Goal: Task Accomplishment & Management: Complete application form

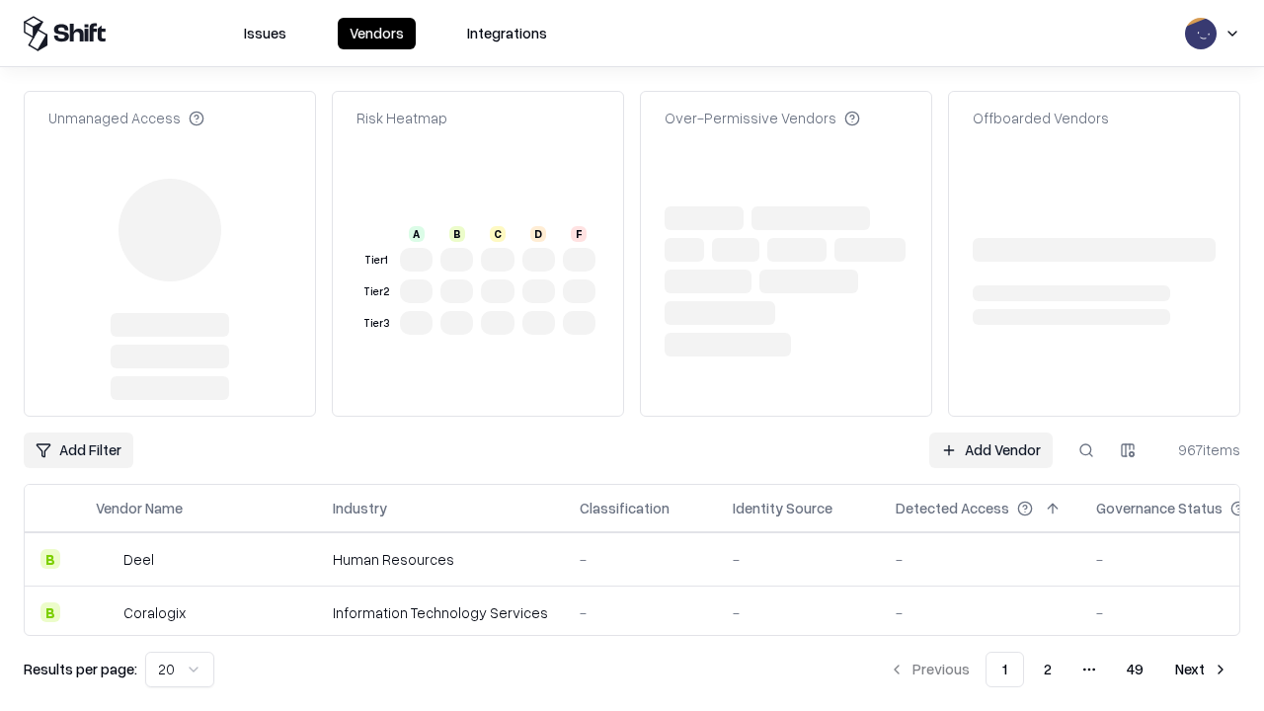
click at [991, 433] on link "Add Vendor" at bounding box center [990, 451] width 123 height 36
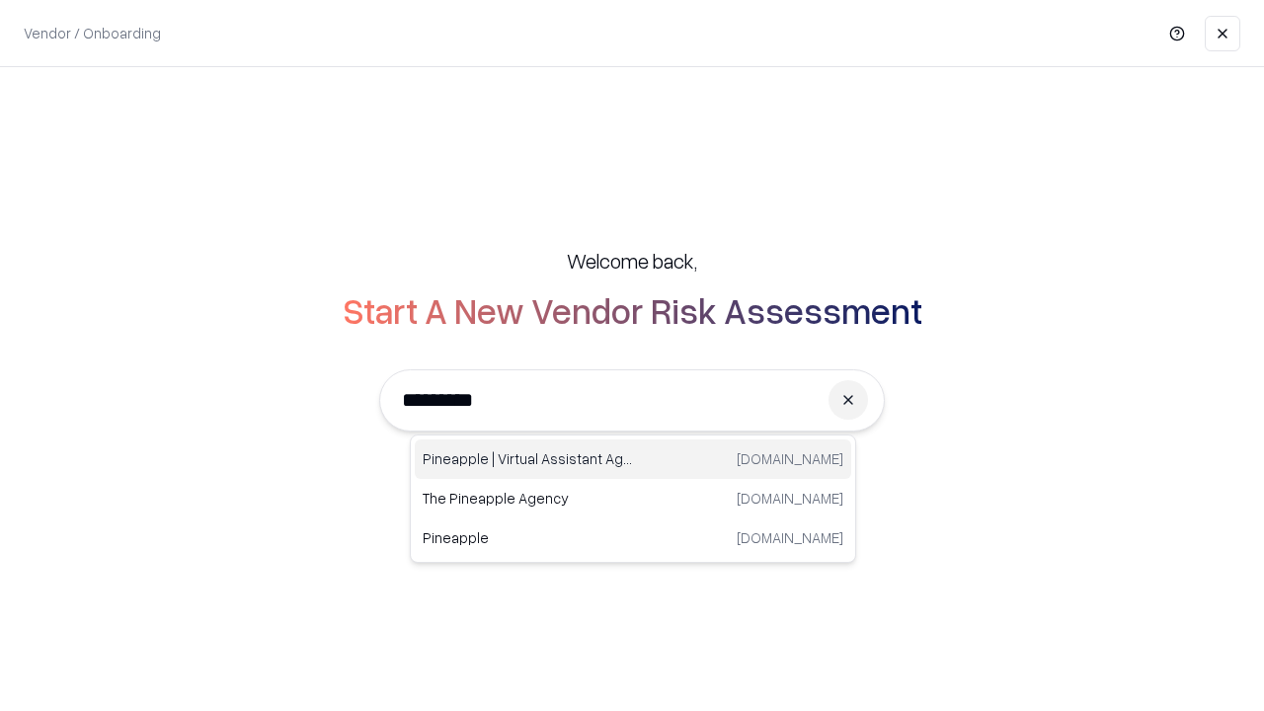
click at [633, 459] on div "Pineapple | Virtual Assistant Agency [DOMAIN_NAME]" at bounding box center [633, 460] width 437 height 40
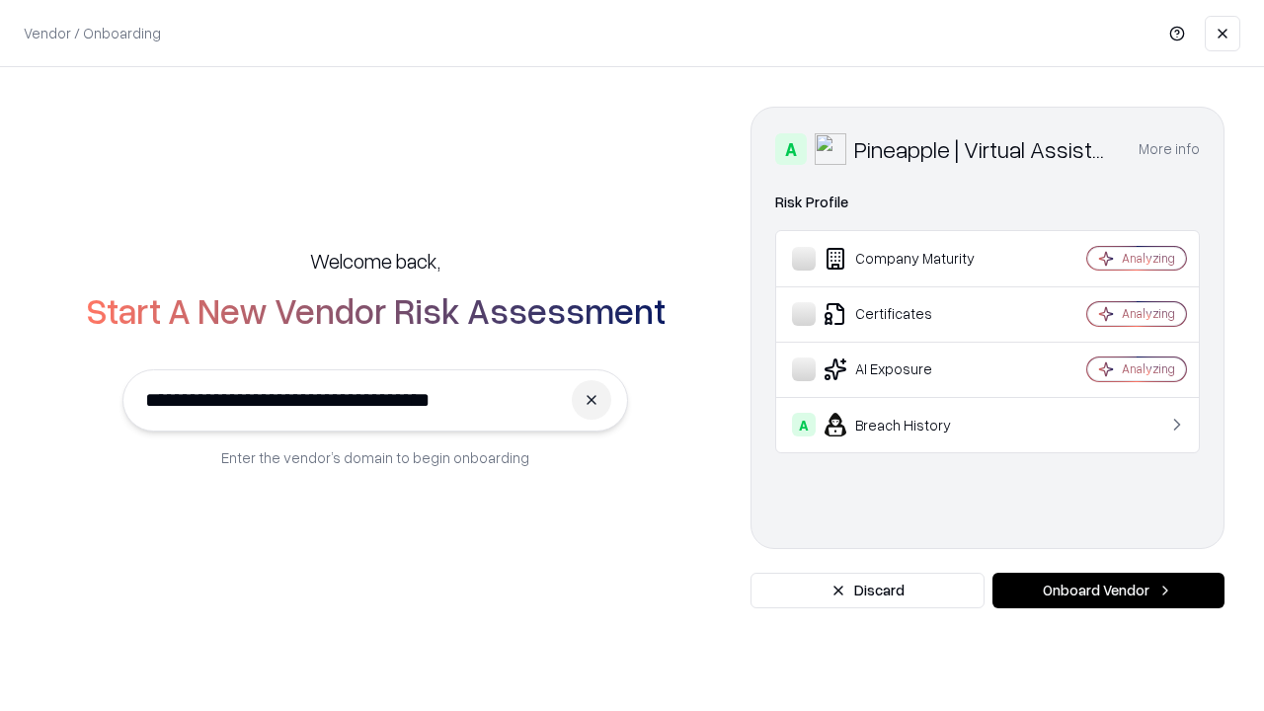
type input "**********"
click at [1108, 591] on button "Onboard Vendor" at bounding box center [1109, 591] width 232 height 36
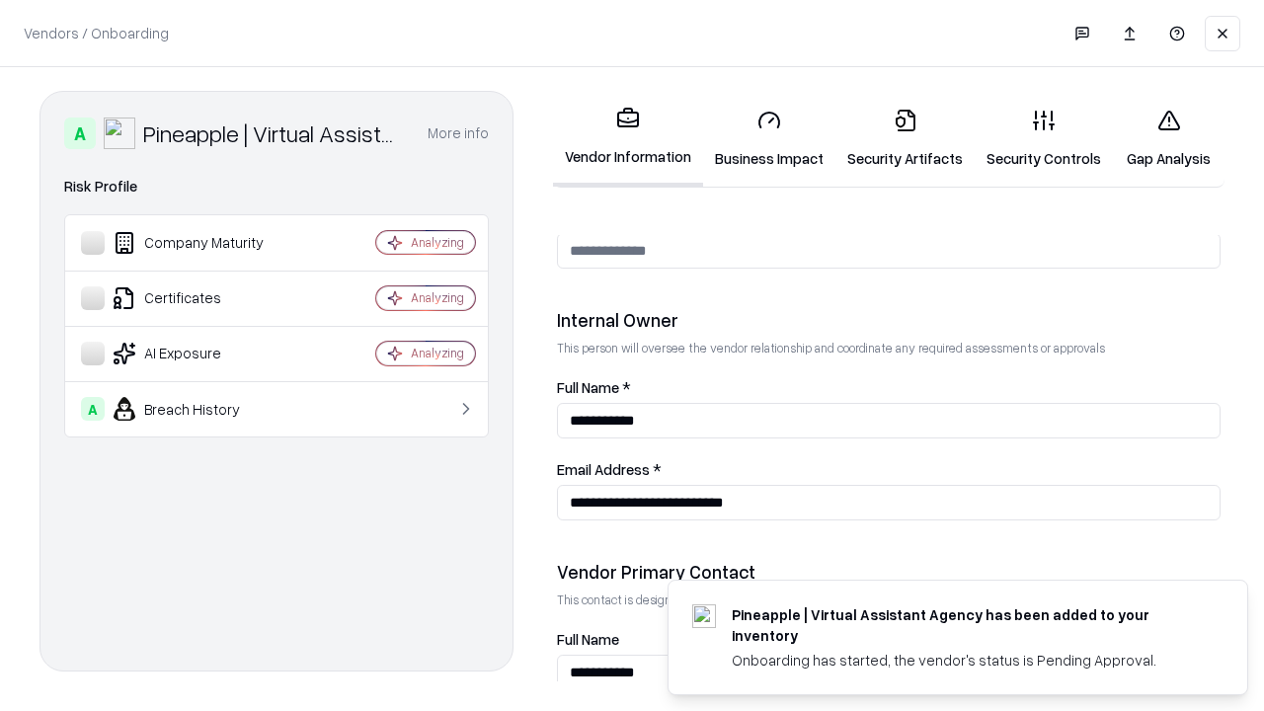
scroll to position [1023, 0]
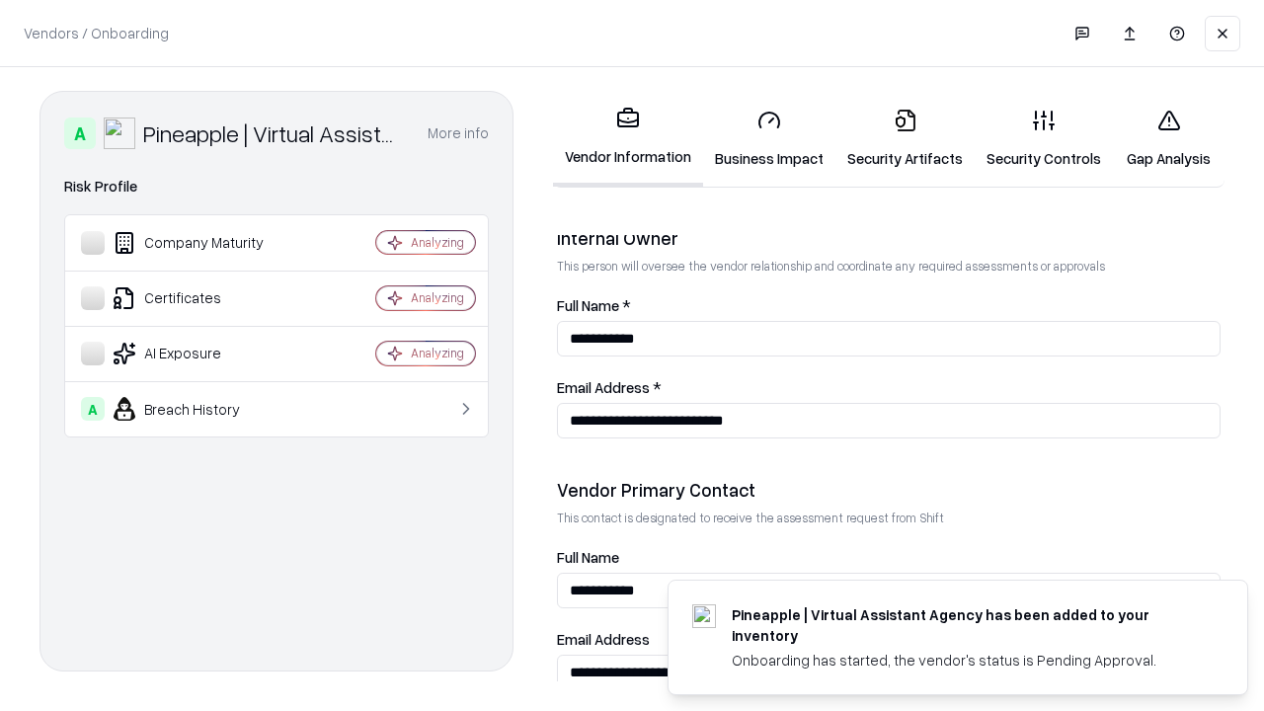
click at [769, 138] on link "Business Impact" at bounding box center [769, 139] width 132 height 92
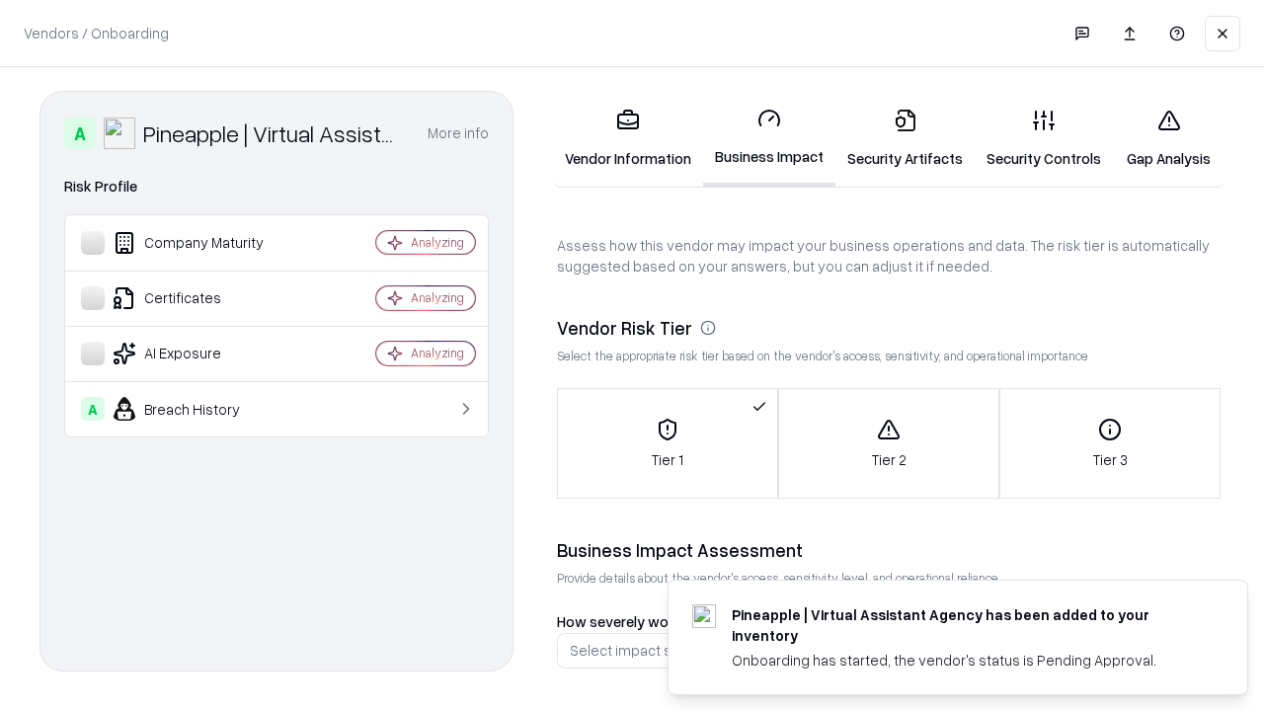
click at [1169, 138] on link "Gap Analysis" at bounding box center [1169, 139] width 112 height 92
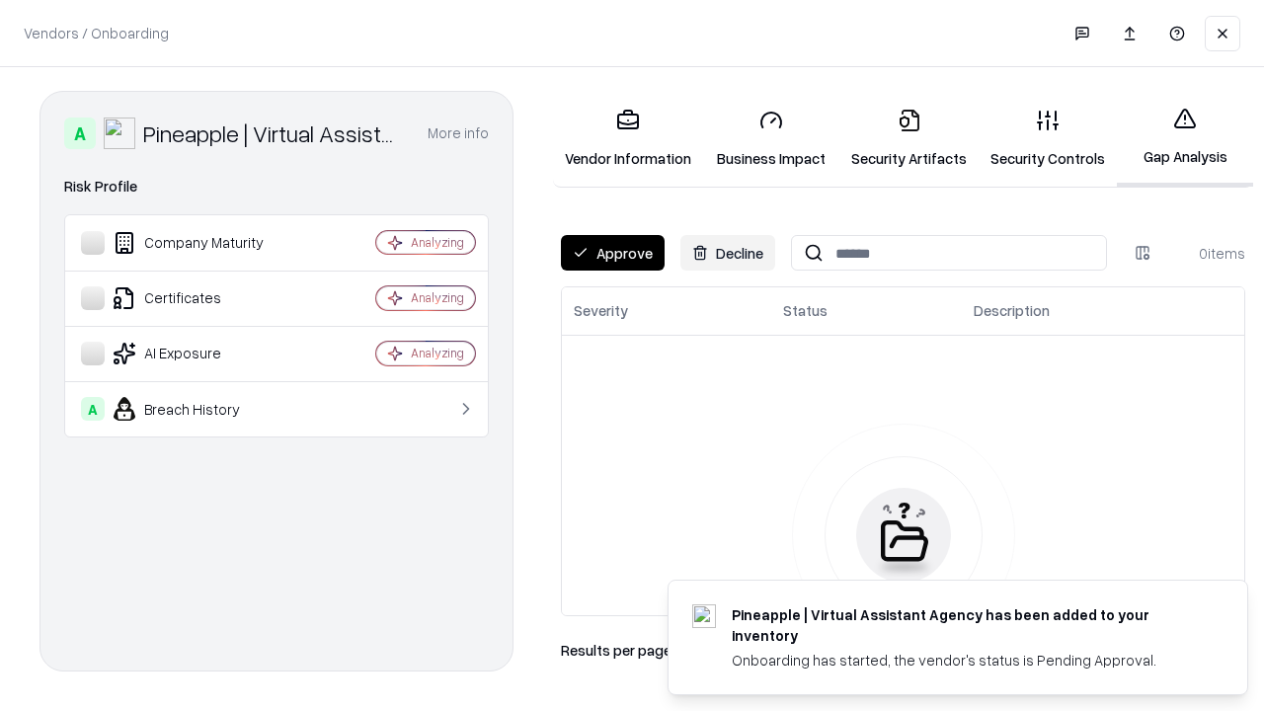
click at [612, 253] on button "Approve" at bounding box center [613, 253] width 104 height 36
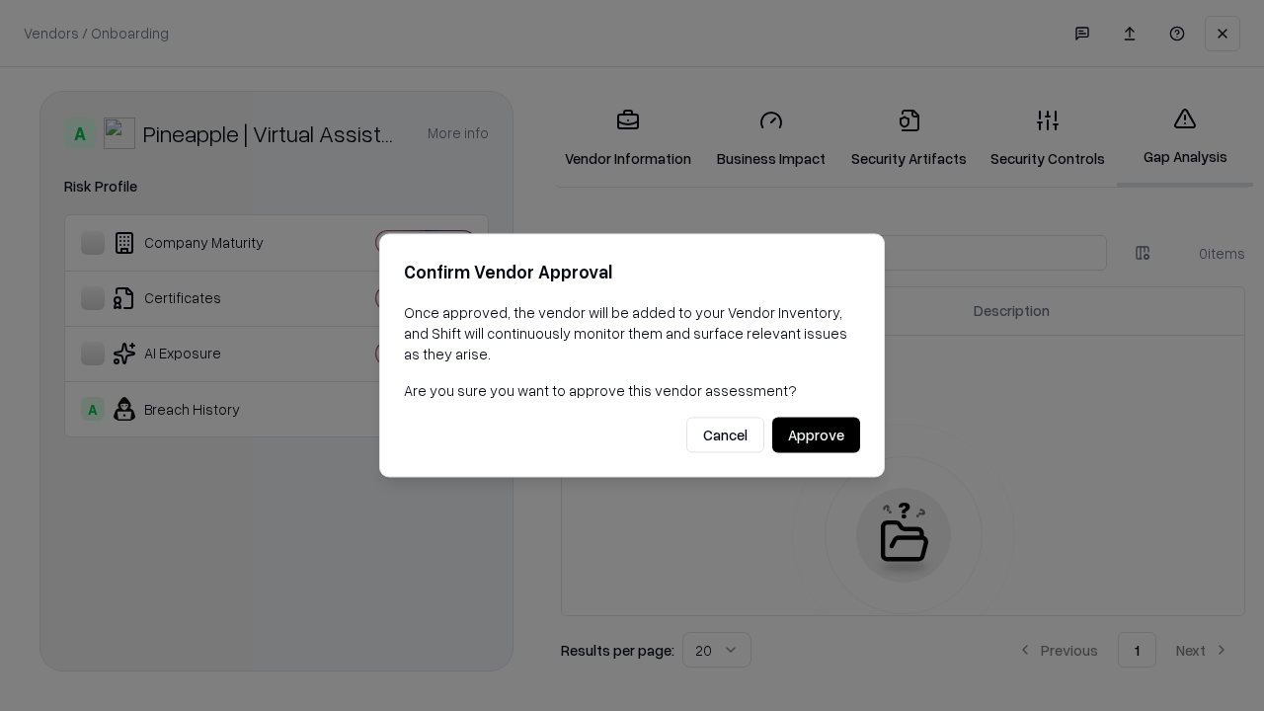
click at [816, 435] on button "Approve" at bounding box center [816, 436] width 88 height 36
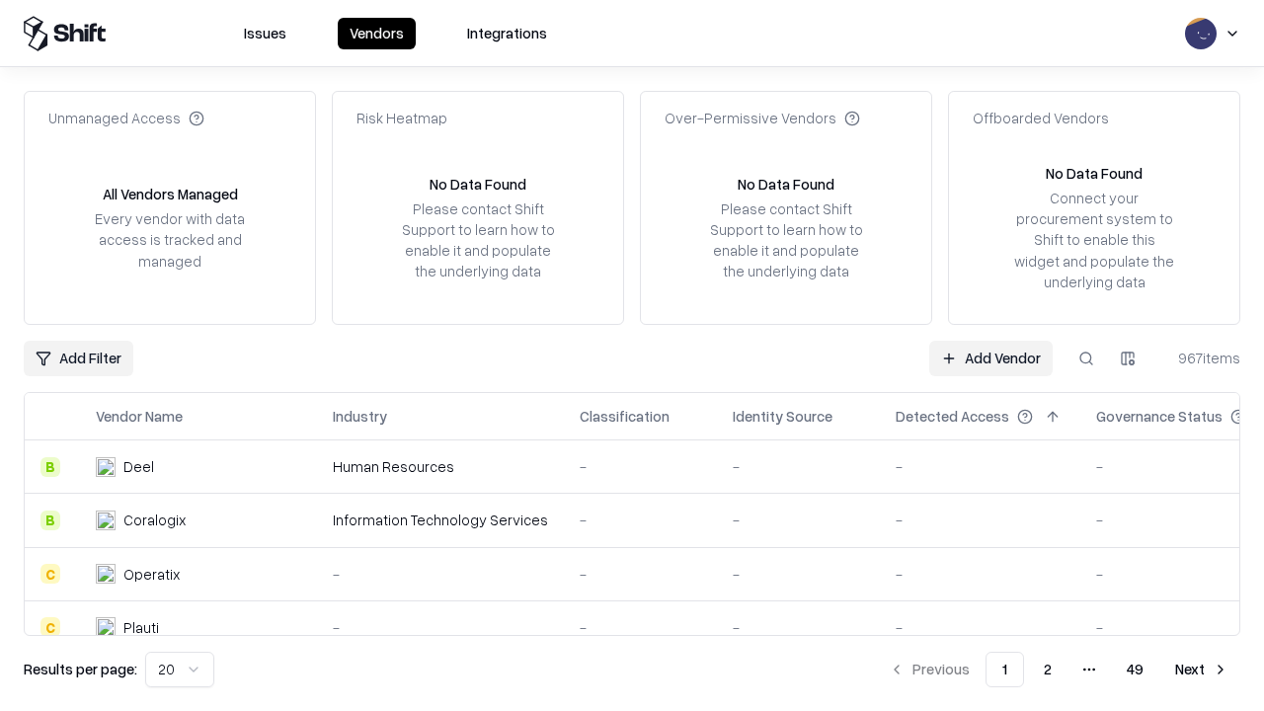
type input "**********"
click at [991, 358] on link "Add Vendor" at bounding box center [990, 359] width 123 height 36
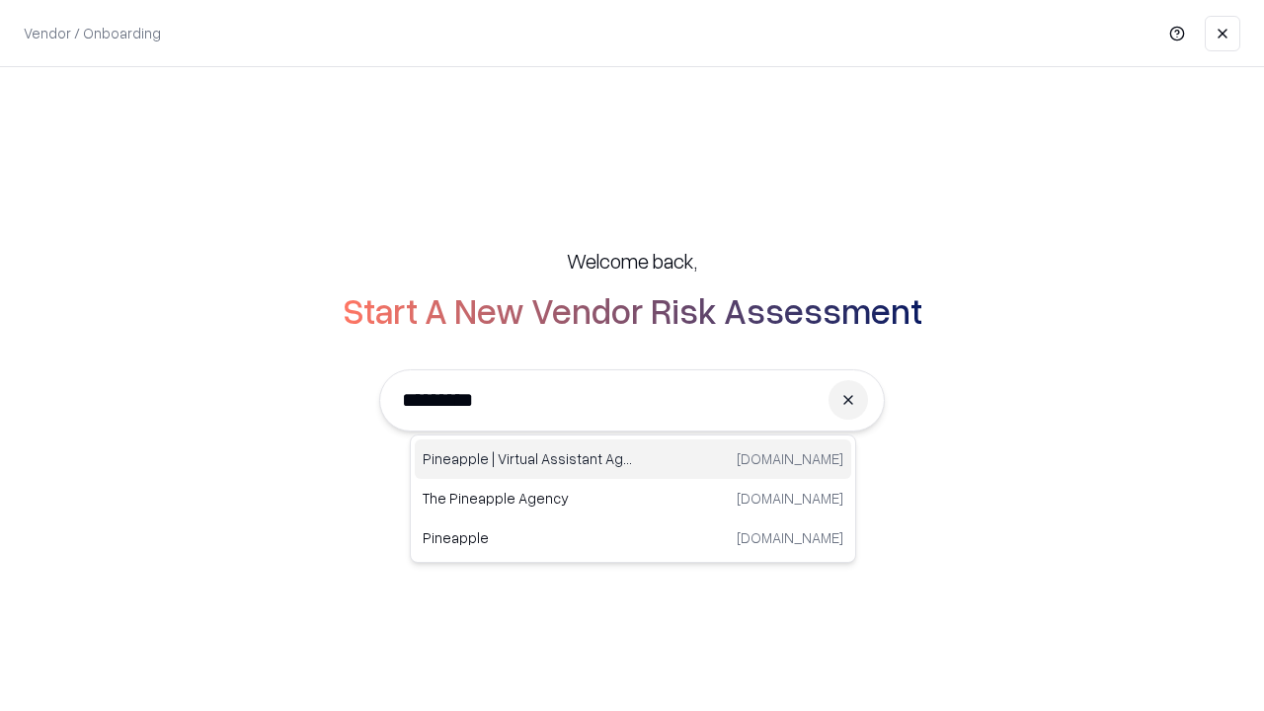
click at [633, 459] on div "Pineapple | Virtual Assistant Agency [DOMAIN_NAME]" at bounding box center [633, 460] width 437 height 40
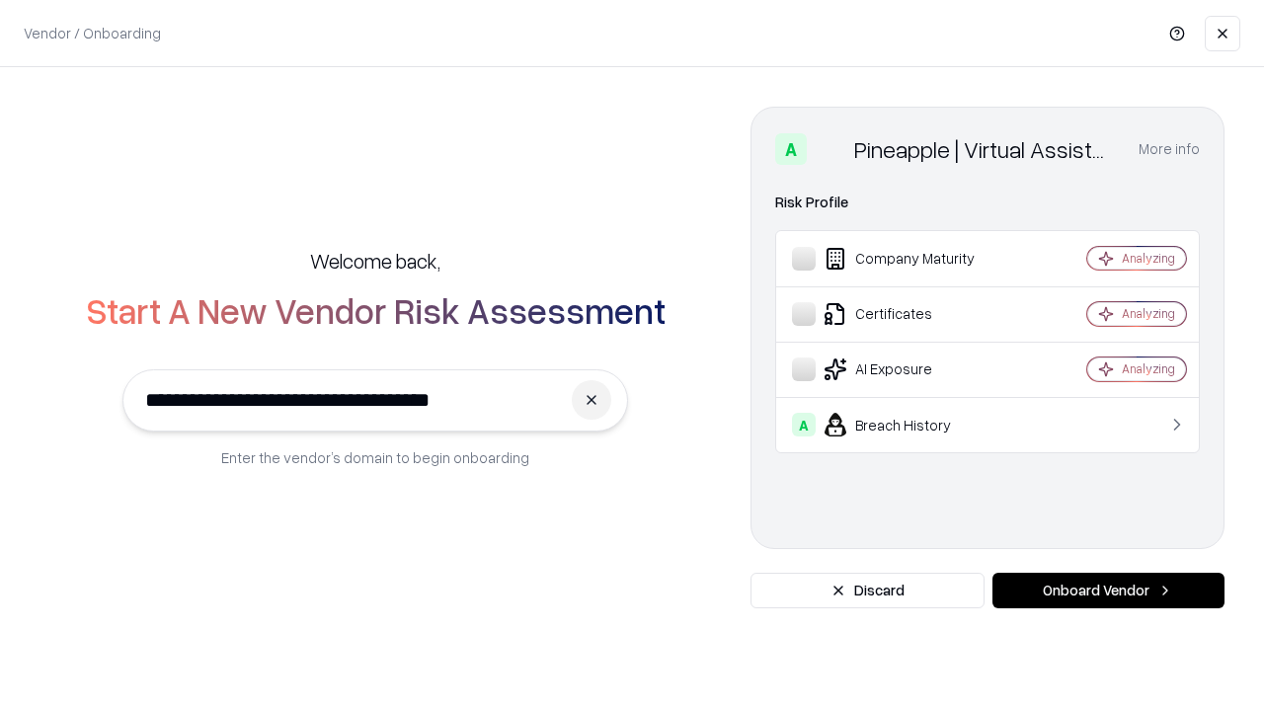
type input "**********"
click at [1108, 591] on button "Onboard Vendor" at bounding box center [1109, 591] width 232 height 36
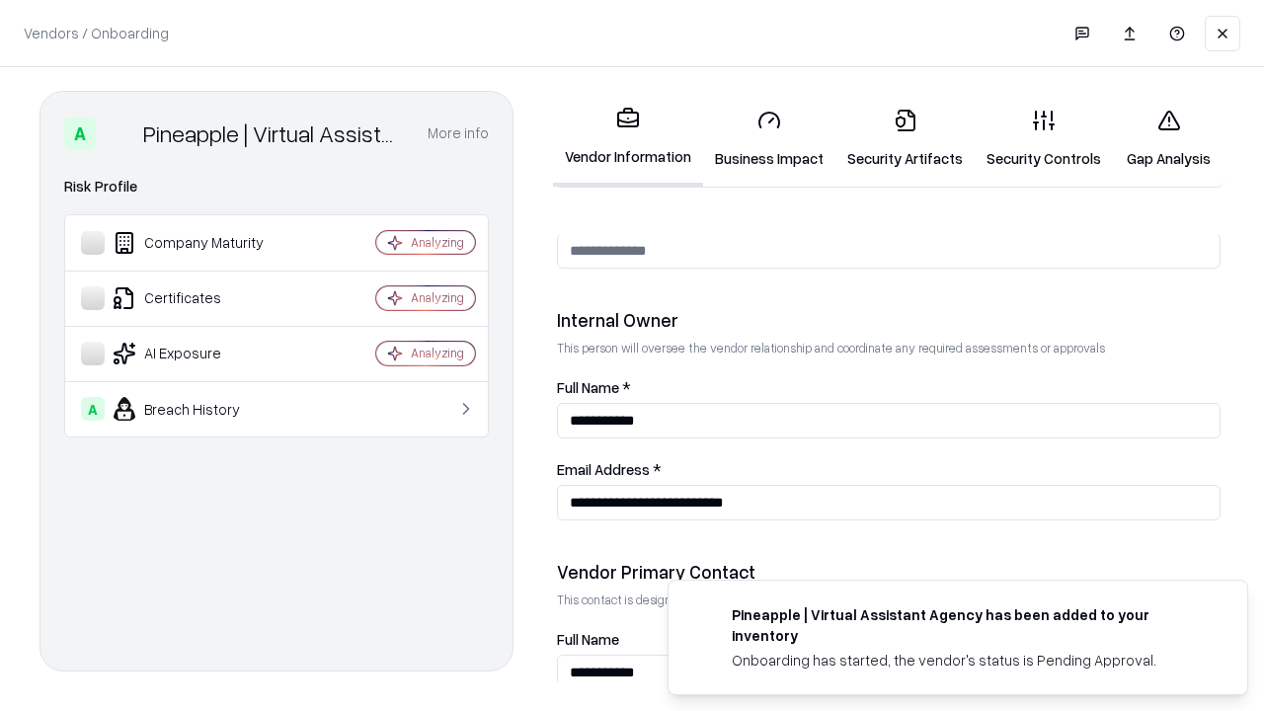
scroll to position [1023, 0]
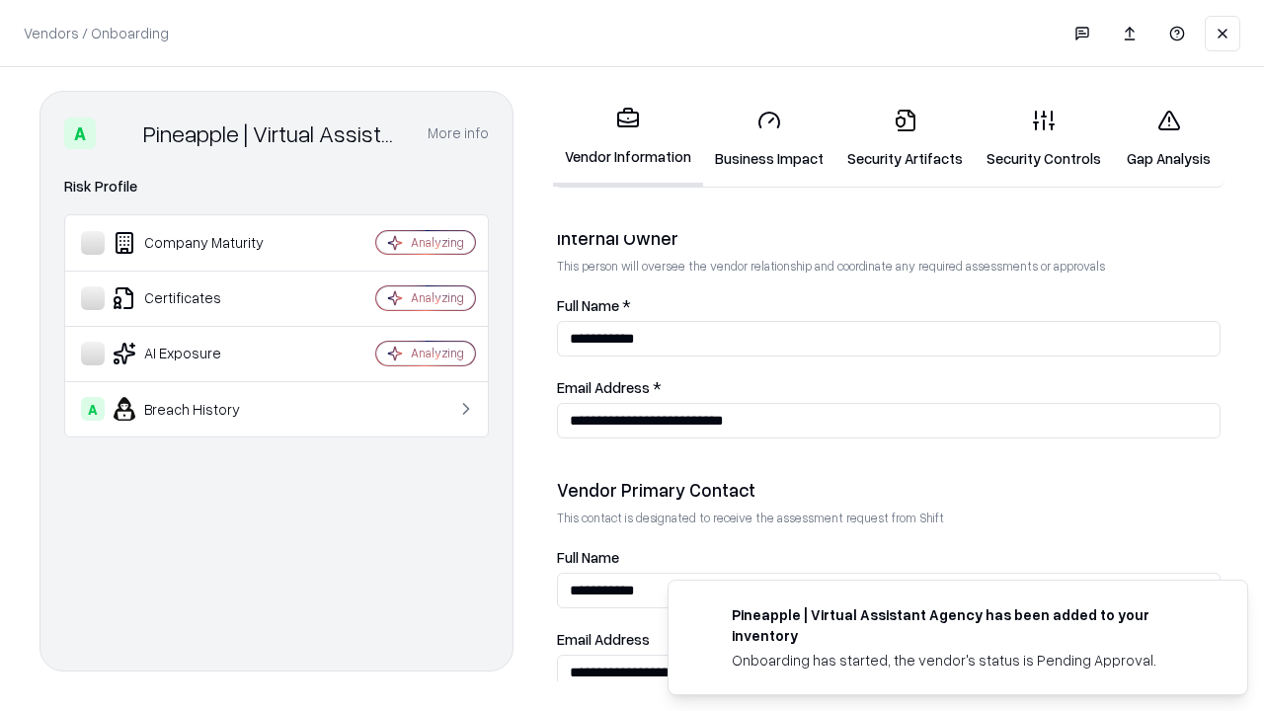
click at [1169, 138] on link "Gap Analysis" at bounding box center [1169, 139] width 112 height 92
